Goal: Task Accomplishment & Management: Use online tool/utility

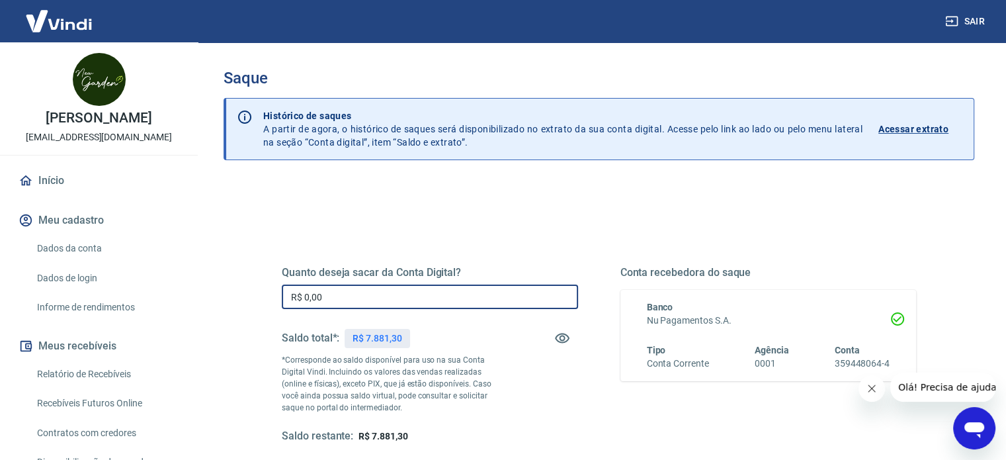
click at [326, 291] on input "R$ 0,00" at bounding box center [430, 296] width 296 height 24
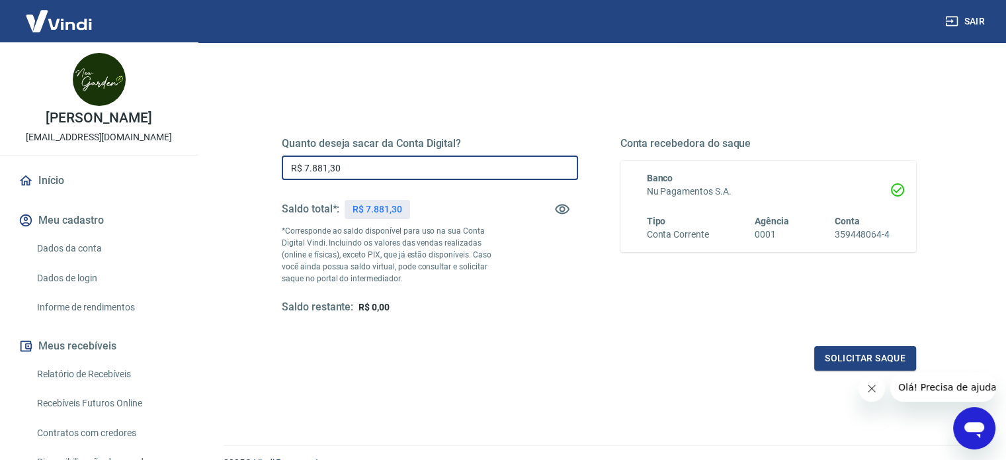
scroll to position [132, 0]
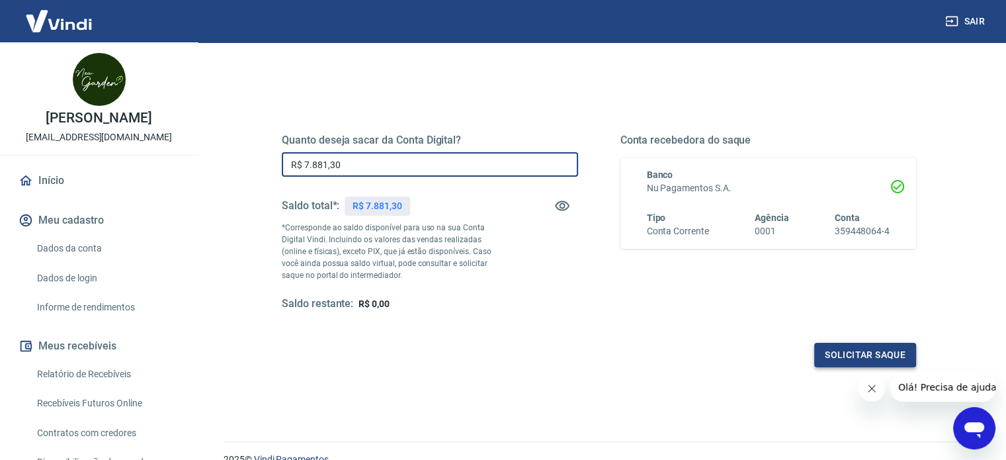
type input "R$ 7.881,30"
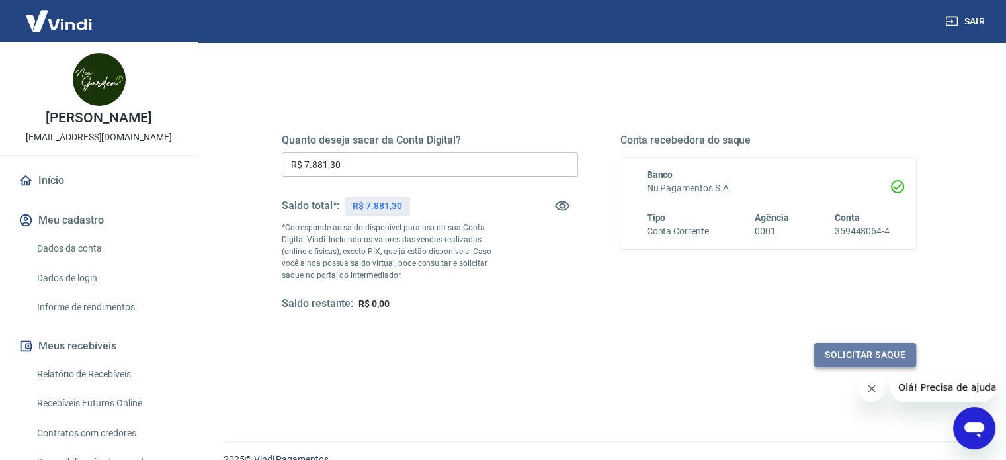
click at [833, 358] on button "Solicitar saque" at bounding box center [865, 355] width 102 height 24
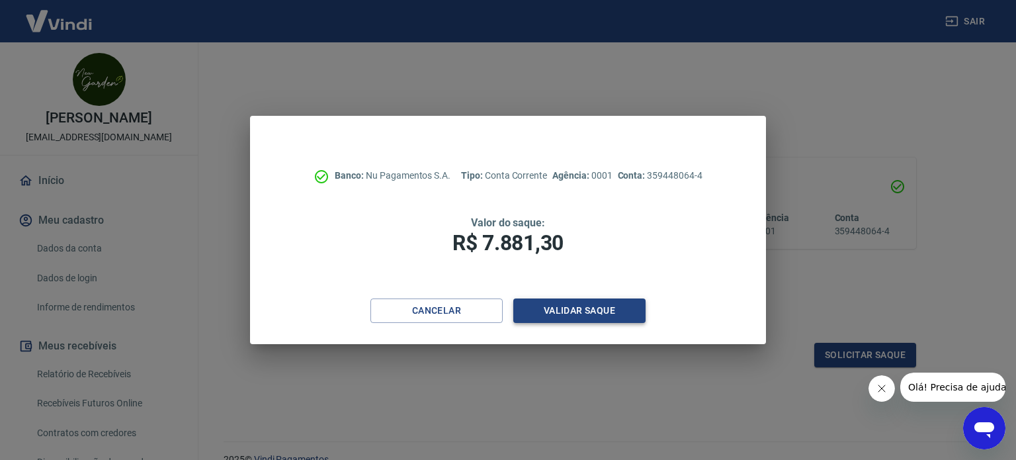
click at [611, 316] on button "Validar saque" at bounding box center [579, 310] width 132 height 24
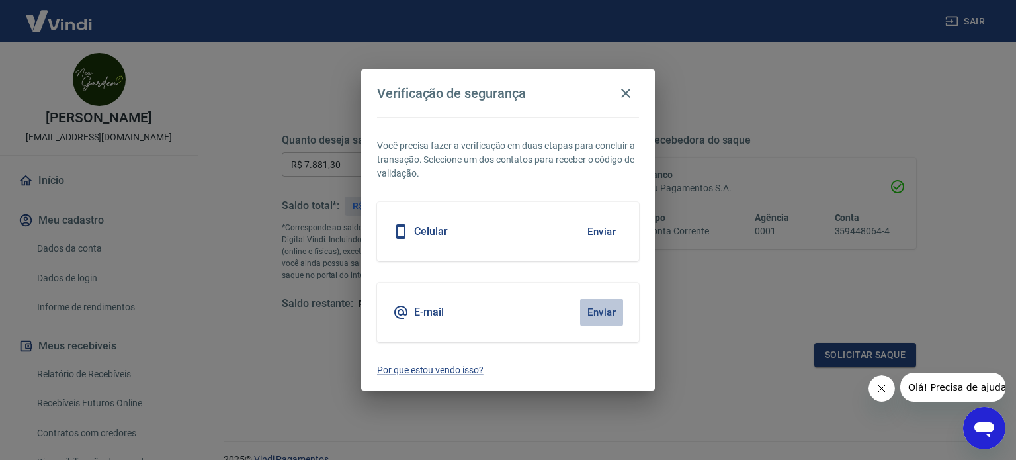
click at [593, 312] on button "Enviar" at bounding box center [601, 312] width 43 height 28
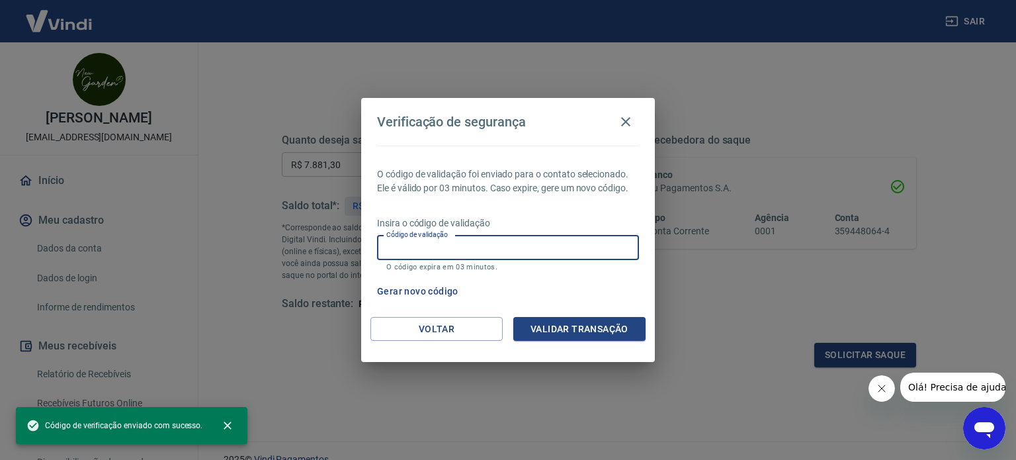
click at [521, 253] on input "Código de validação" at bounding box center [508, 247] width 262 height 24
paste input "691099"
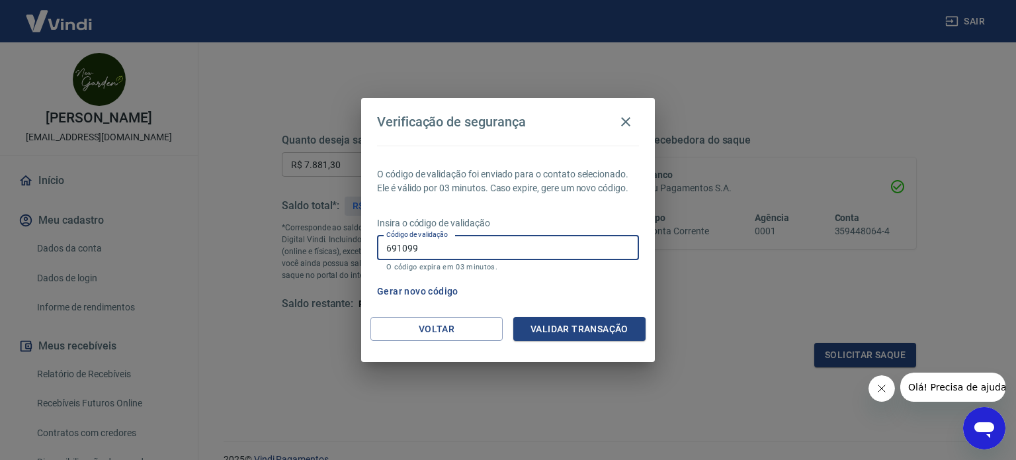
type input "691099"
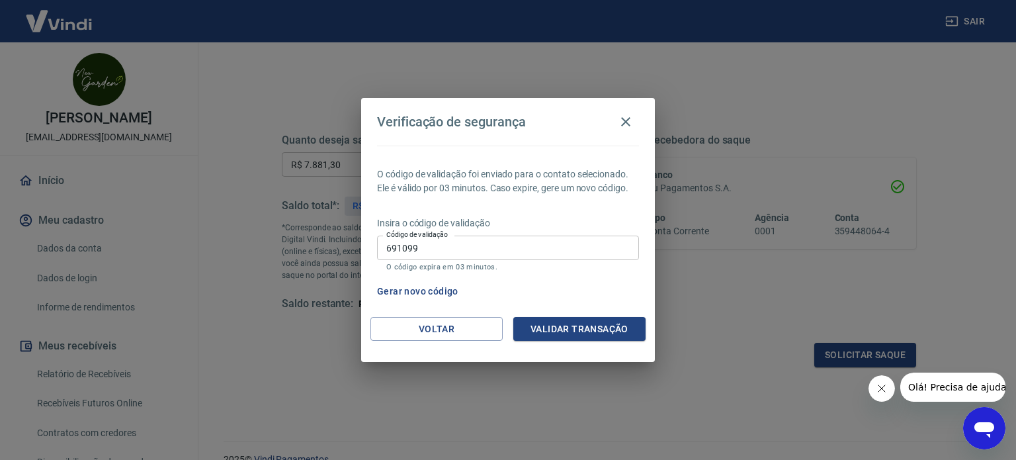
click at [558, 342] on div "Voltar Validar transação" at bounding box center [508, 340] width 294 height 46
click at [554, 328] on button "Validar transação" at bounding box center [579, 329] width 132 height 24
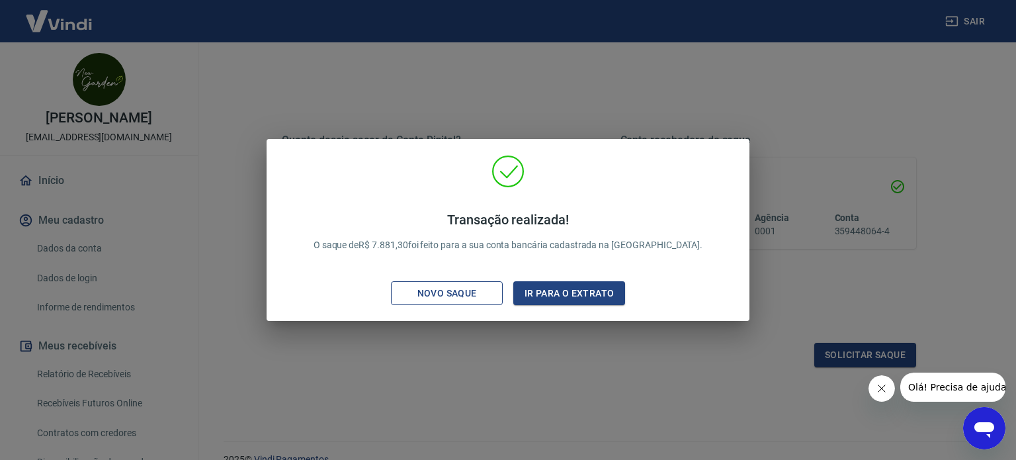
click at [479, 304] on button "Novo saque" at bounding box center [447, 293] width 112 height 24
